Goal: Complete application form

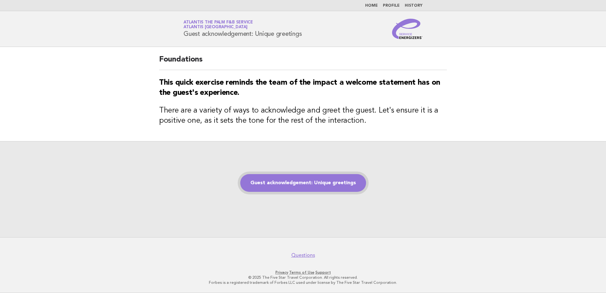
click at [299, 187] on link "Guest acknowledgement: Unique greetings" at bounding box center [303, 183] width 126 height 18
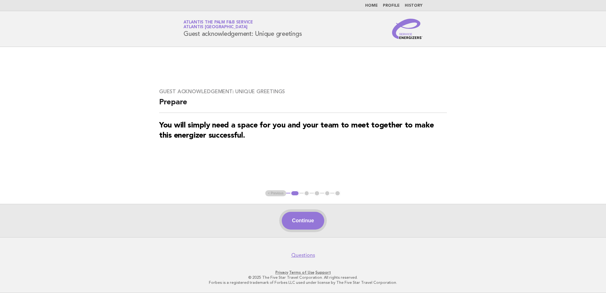
click at [304, 226] on button "Continue" at bounding box center [303, 221] width 42 height 18
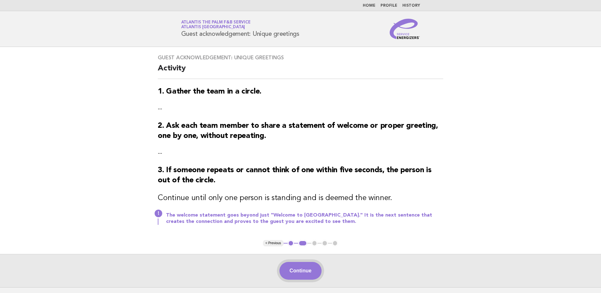
drag, startPoint x: 304, startPoint y: 272, endPoint x: 309, endPoint y: 271, distance: 5.8
click at [304, 272] on button "Continue" at bounding box center [300, 271] width 42 height 18
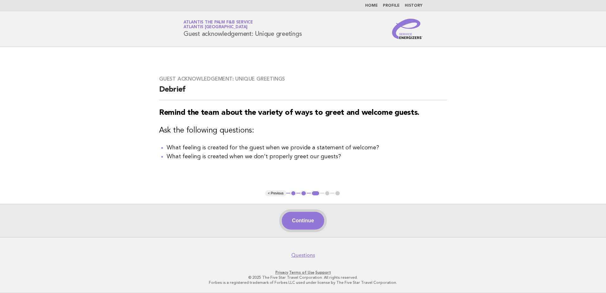
click at [306, 221] on button "Continue" at bounding box center [303, 221] width 42 height 18
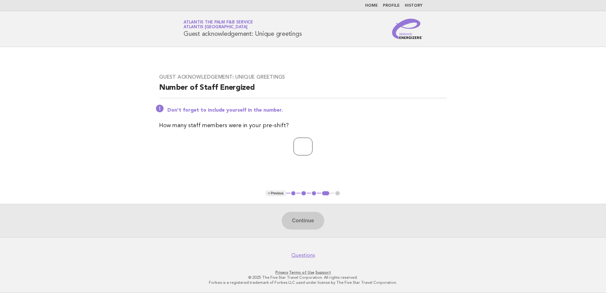
click at [312, 141] on input "number" at bounding box center [302, 146] width 19 height 18
click at [299, 148] on input "*" at bounding box center [302, 146] width 19 height 18
type input "**"
click at [318, 227] on button "Continue" at bounding box center [303, 221] width 42 height 18
